Goal: Transaction & Acquisition: Obtain resource

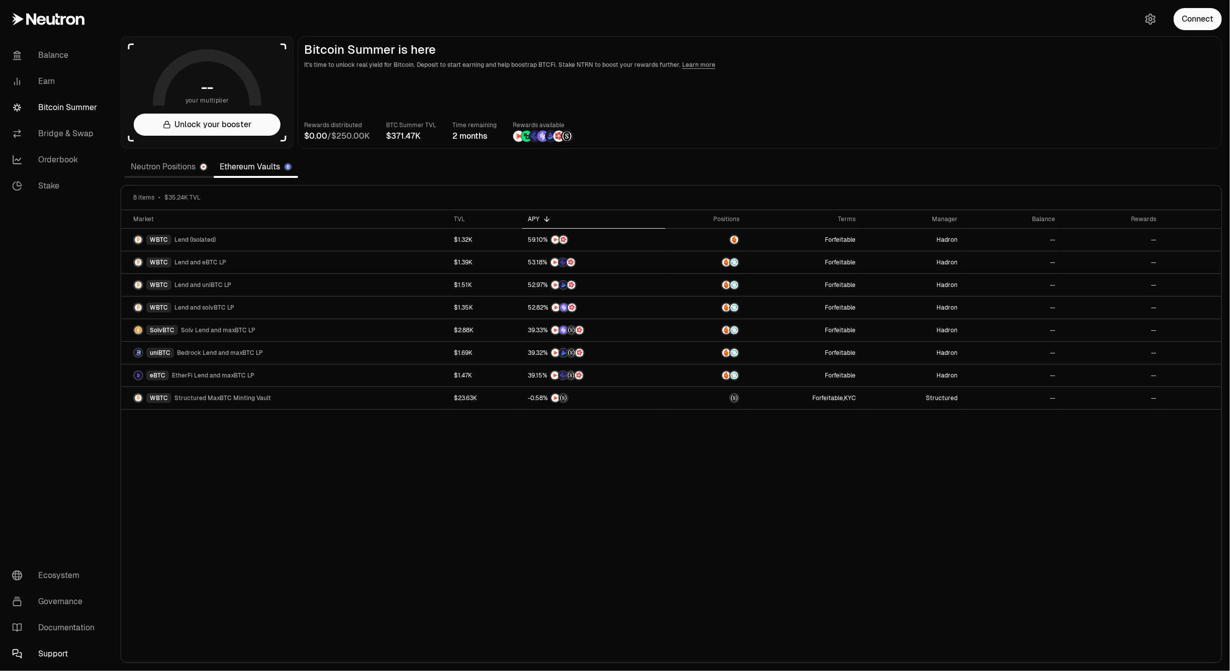
click at [54, 649] on link "Support" at bounding box center [56, 654] width 105 height 26
click at [58, 623] on link "Documentation" at bounding box center [56, 628] width 105 height 26
click at [214, 130] on button "Unlock your booster" at bounding box center [207, 125] width 147 height 22
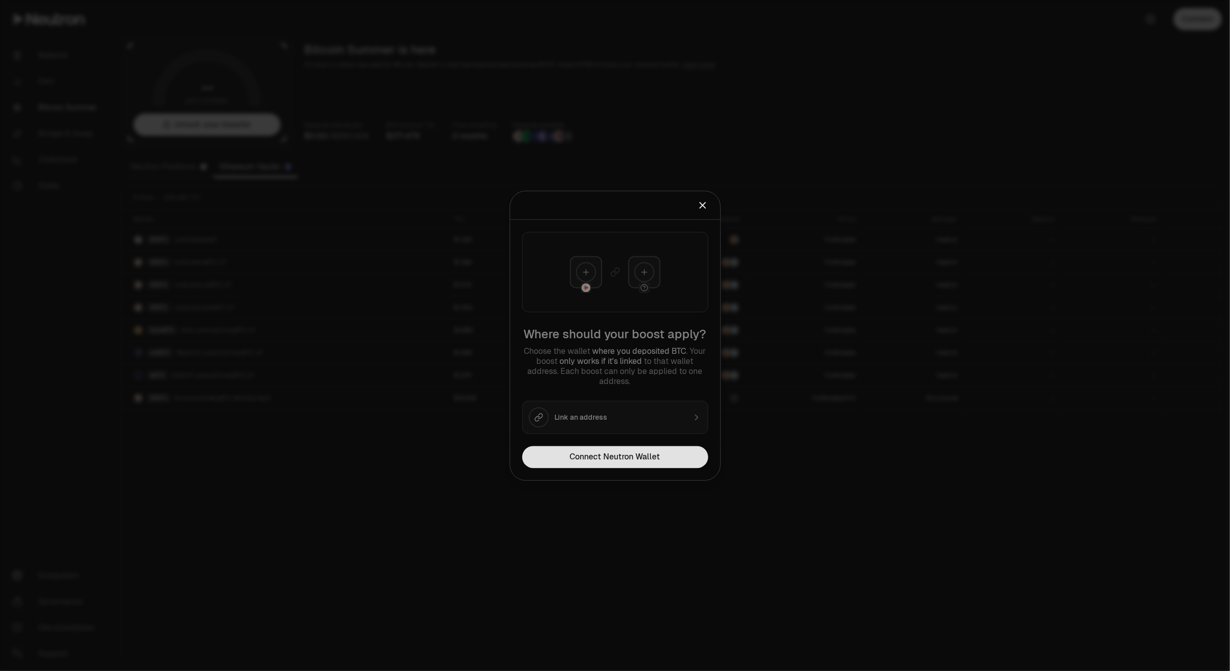
click at [607, 460] on button "Connect Neutron Wallet" at bounding box center [615, 457] width 186 height 22
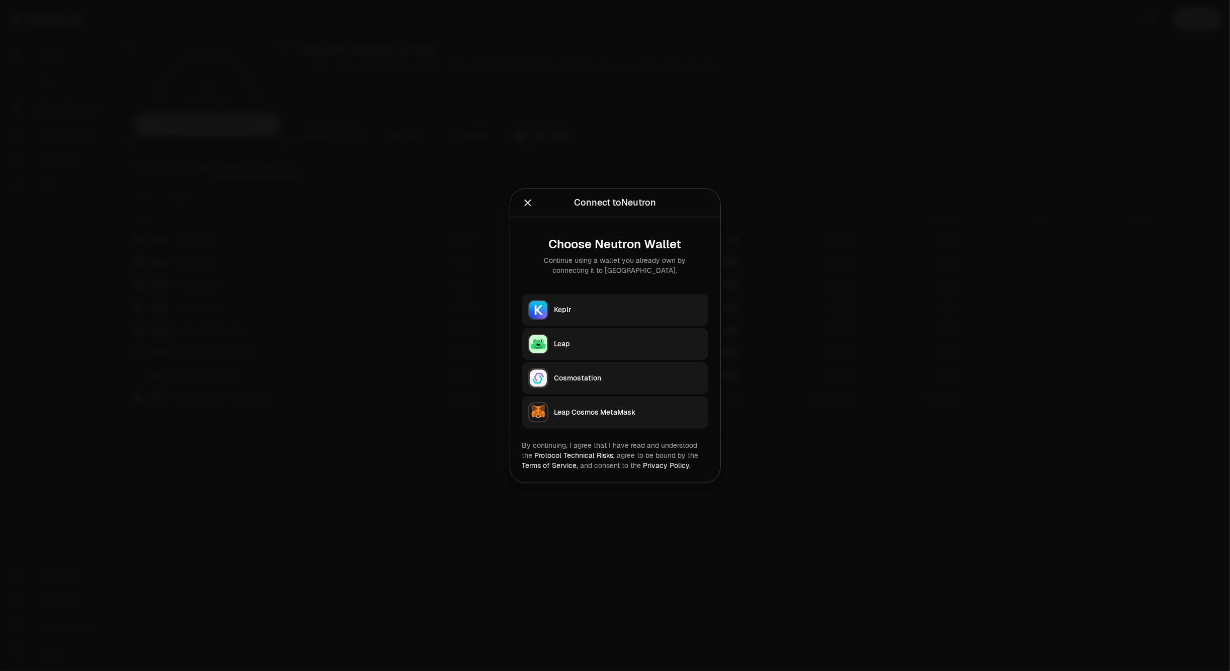
click at [607, 315] on button "Keplr" at bounding box center [615, 309] width 186 height 32
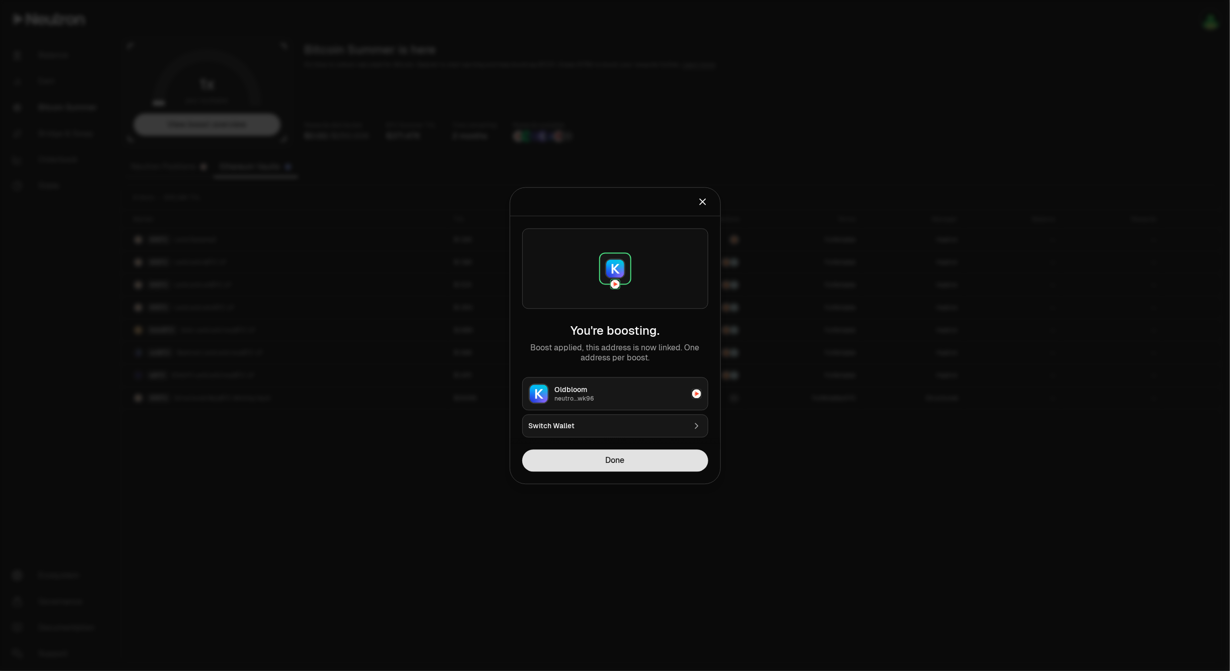
click at [613, 461] on button "Done" at bounding box center [615, 460] width 186 height 22
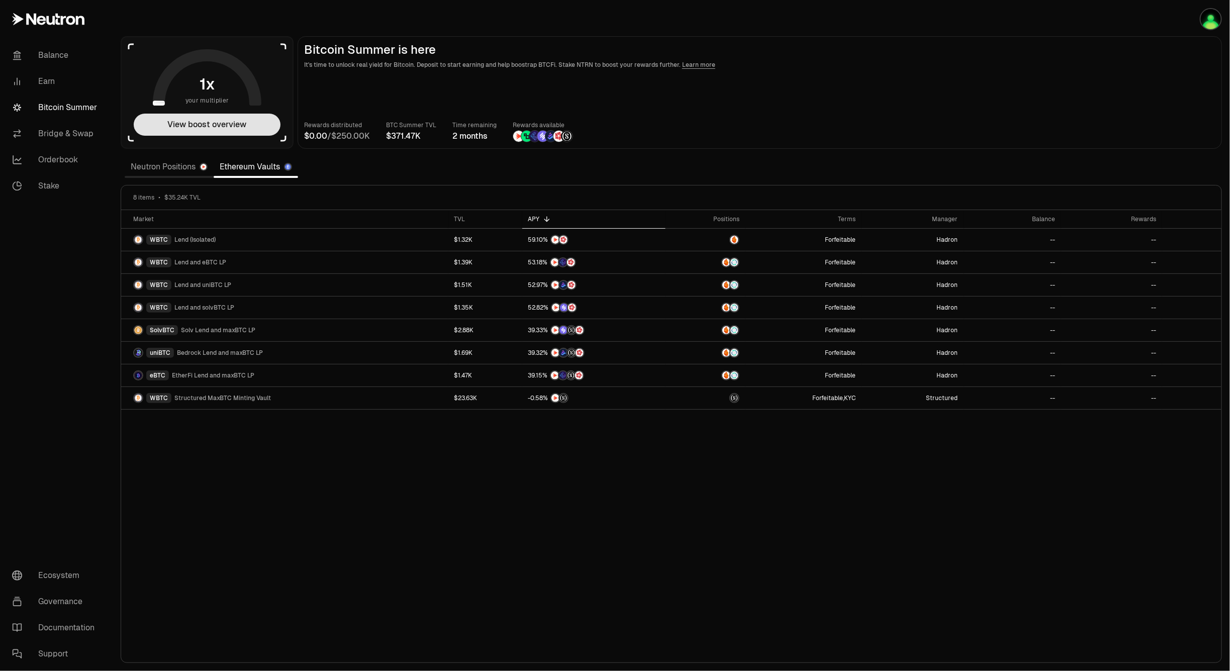
click at [212, 127] on button "View boost overview" at bounding box center [207, 125] width 147 height 22
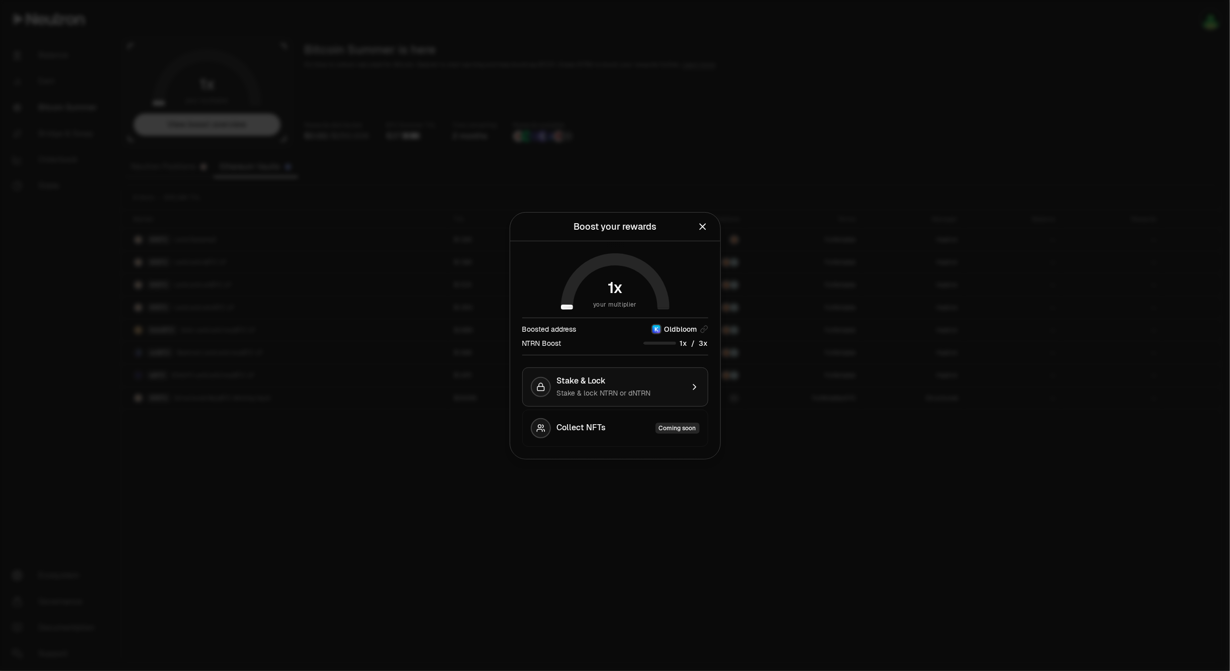
click at [573, 378] on span "Stake & Lock" at bounding box center [581, 381] width 49 height 10
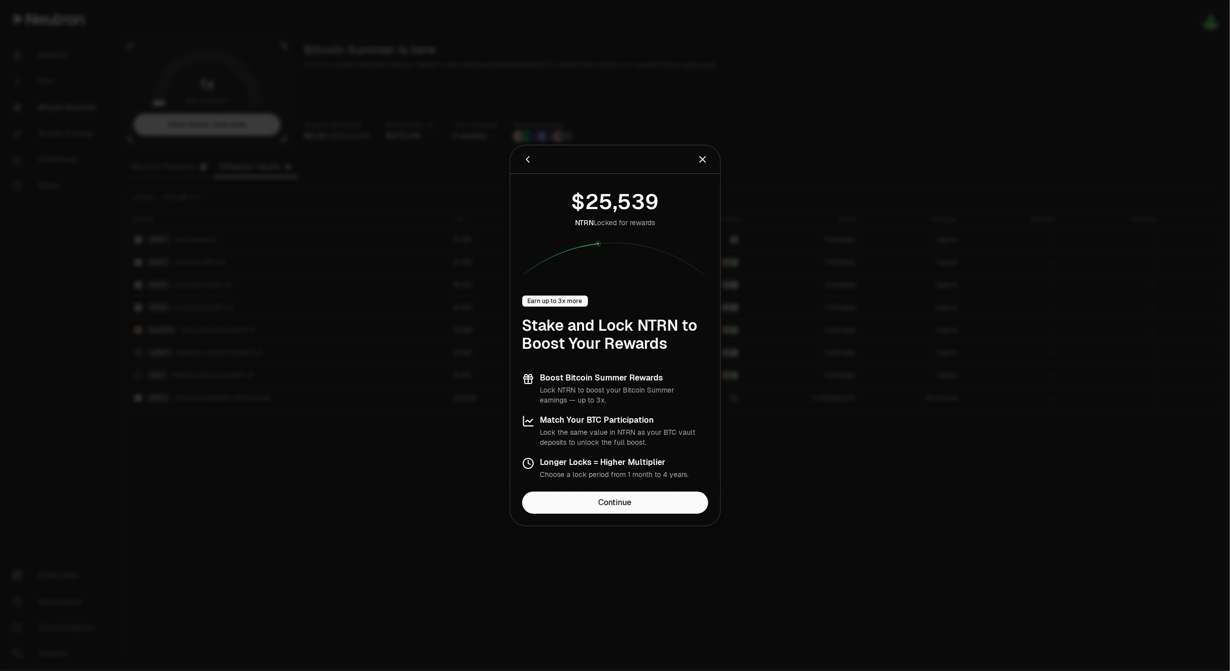
click at [617, 490] on div "NTRN Locked for rewards Earn up to 3x more Stake and Lock NTRN to Boost Your Re…" at bounding box center [615, 333] width 210 height 318
click at [615, 496] on link "Continue" at bounding box center [615, 502] width 186 height 22
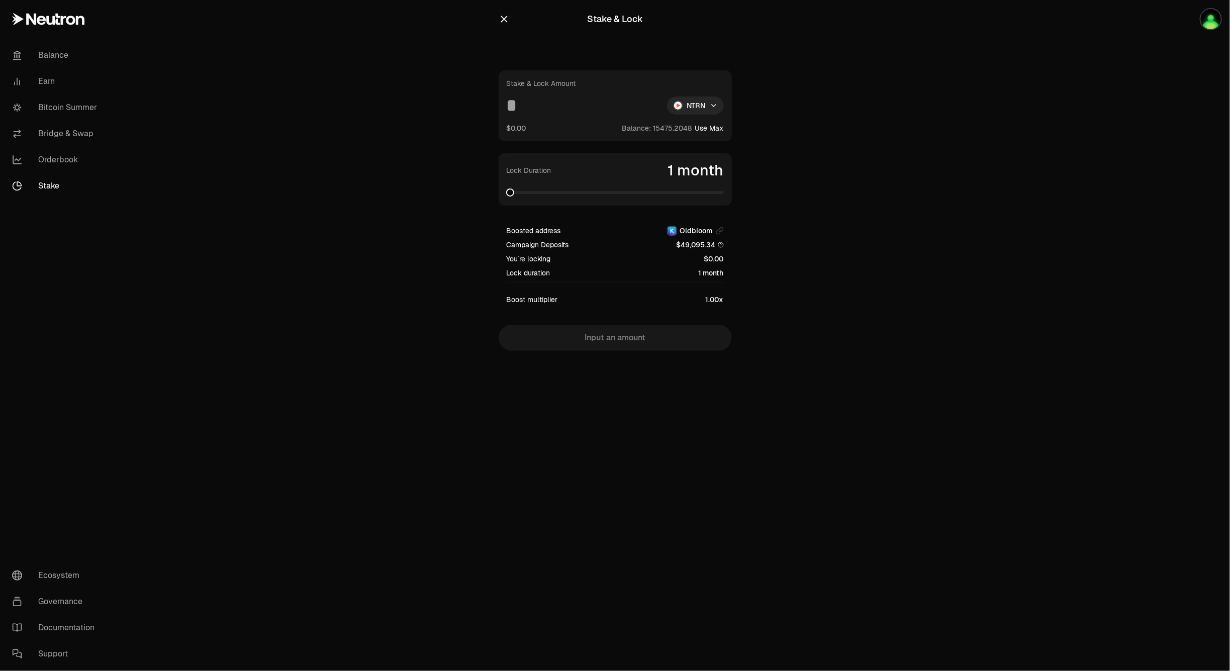
click at [531, 107] on input at bounding box center [583, 105] width 152 height 18
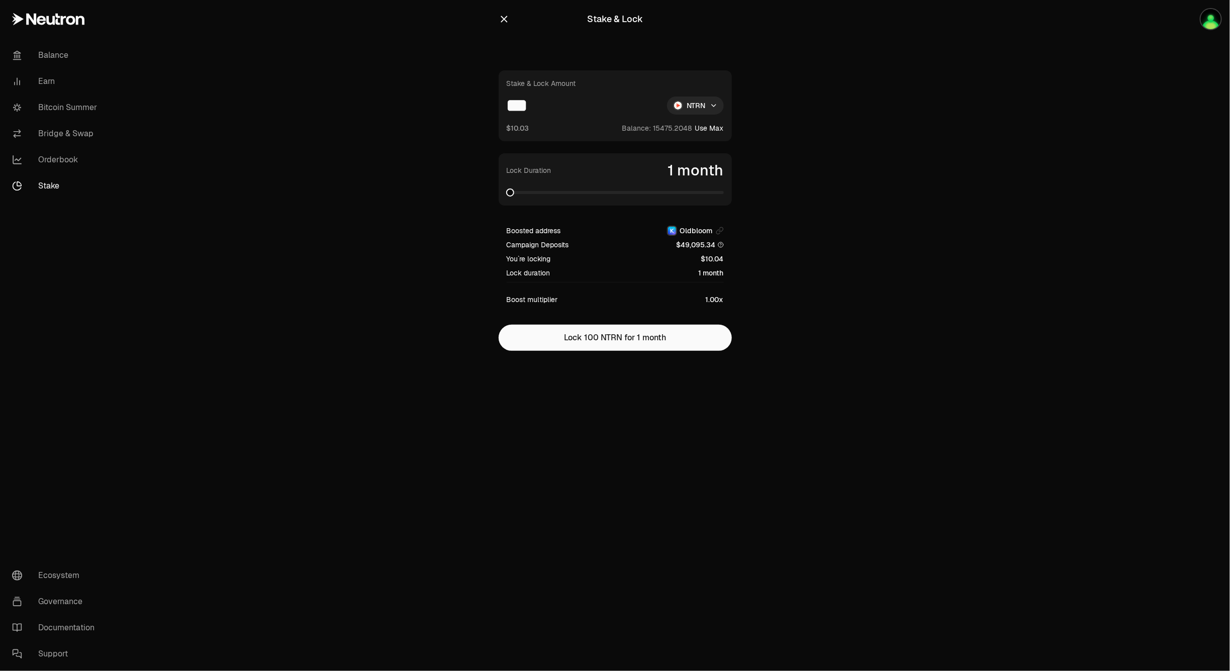
type input "***"
click at [724, 196] on span at bounding box center [720, 192] width 8 height 8
drag, startPoint x: 725, startPoint y: 195, endPoint x: 704, endPoint y: 195, distance: 21.1
click at [662, 196] on div "Lock Duration 48 months" at bounding box center [615, 179] width 233 height 52
click at [790, 191] on section "Stake & Lock Stake & Lock Amount *** NTRN $10.03 Balance: Use Max Lock Duration…" at bounding box center [615, 195] width 386 height 391
